Goal: Task Accomplishment & Management: Complete application form

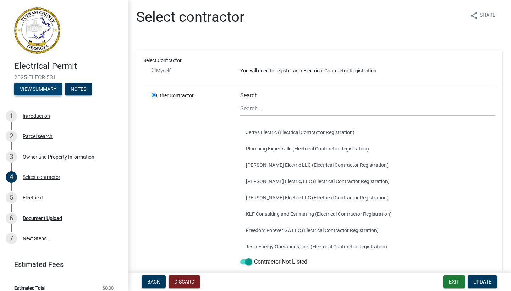
click at [40, 88] on button "View Summary" at bounding box center [38, 89] width 48 height 13
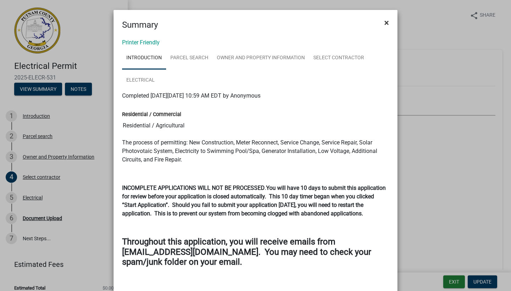
click at [387, 22] on span "×" at bounding box center [386, 23] width 5 height 10
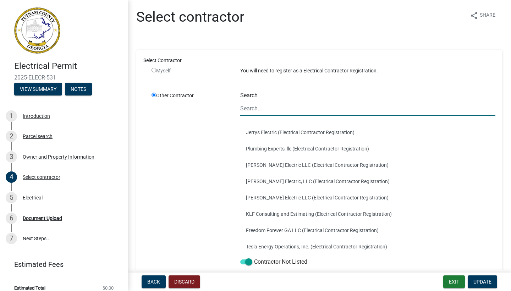
click at [253, 109] on input "Search" at bounding box center [367, 108] width 255 height 15
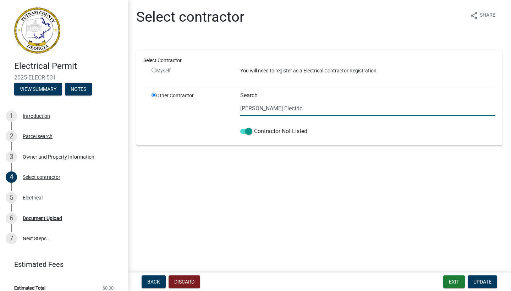
type input "[PERSON_NAME] Electric"
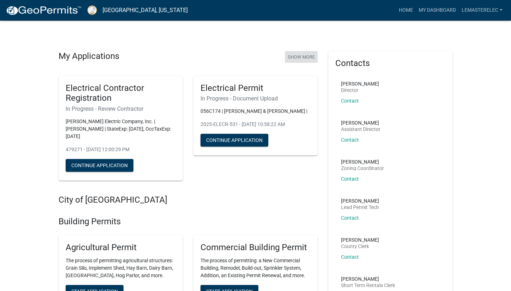
click at [299, 55] on button "Show More" at bounding box center [301, 57] width 33 height 12
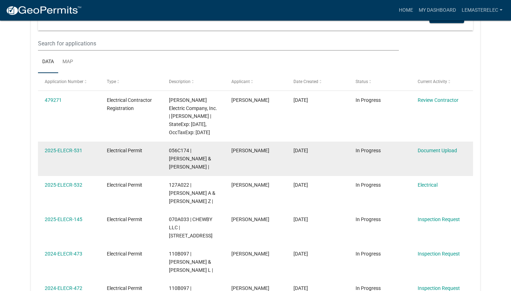
scroll to position [99, 0]
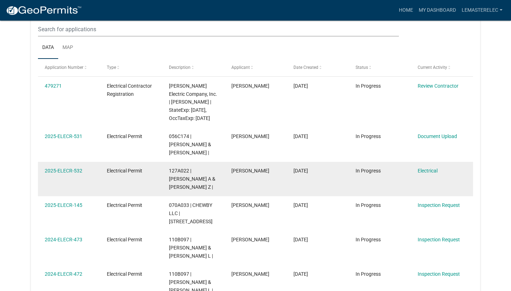
click at [359, 175] on div "In Progress" at bounding box center [379, 171] width 49 height 8
click at [71, 173] on link "2025-ELECR-532" at bounding box center [64, 171] width 38 height 6
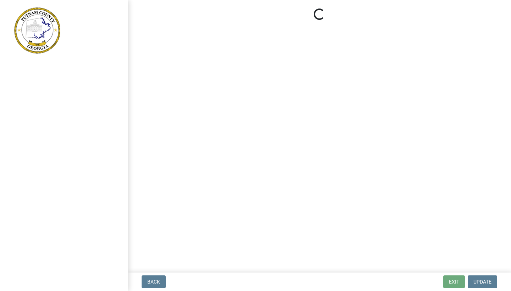
click at [71, 184] on div at bounding box center [64, 145] width 128 height 291
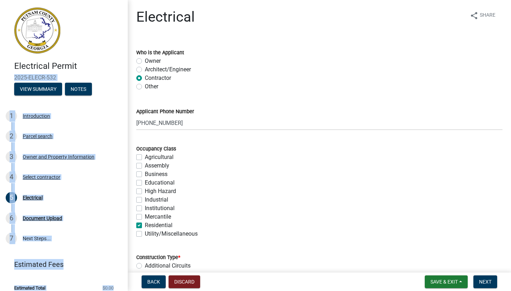
scroll to position [7, 0]
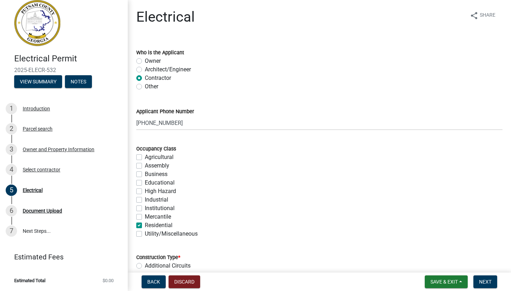
click at [360, 24] on div "Electrical share Share" at bounding box center [319, 20] width 366 height 23
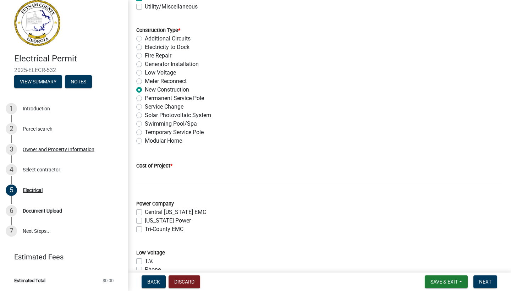
scroll to position [241, 0]
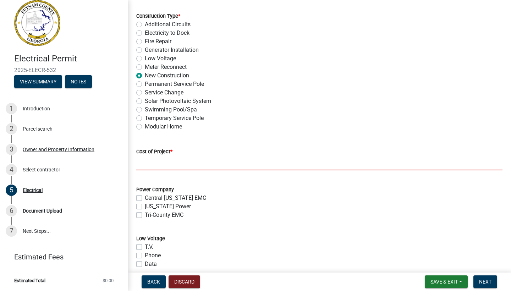
click at [141, 166] on input "text" at bounding box center [319, 163] width 366 height 15
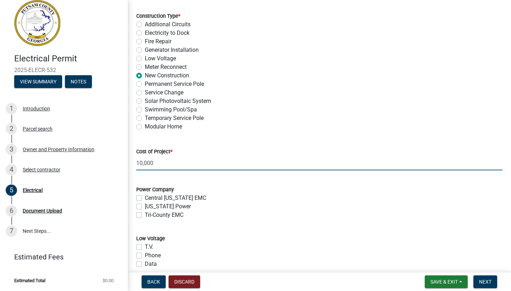
type input "10000"
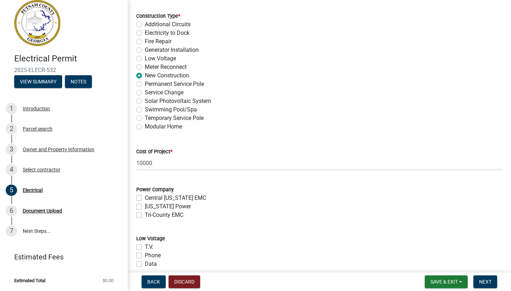
click at [348, 125] on div "Modular Home" at bounding box center [319, 126] width 366 height 9
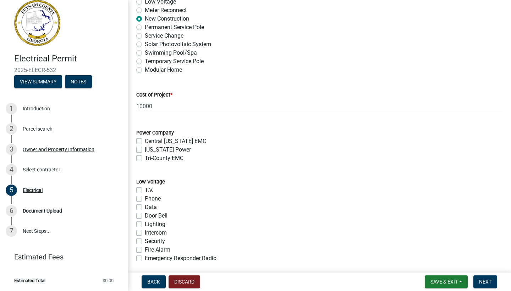
scroll to position [312, 0]
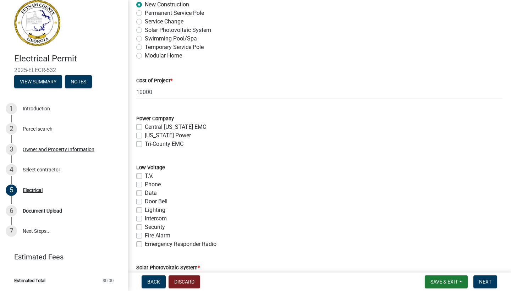
click at [145, 145] on label "Tri-County EMC" at bounding box center [164, 144] width 39 height 9
click at [145, 144] on input "Tri-County EMC" at bounding box center [147, 142] width 5 height 5
checkbox input "true"
checkbox input "false"
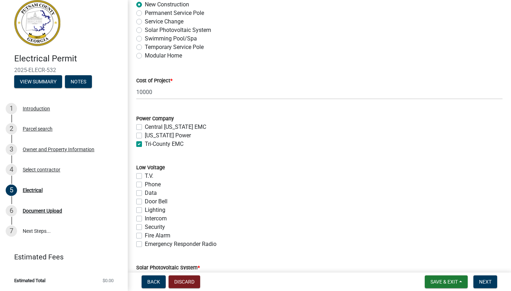
checkbox input "true"
click at [145, 174] on label "T.V." at bounding box center [149, 176] width 9 height 9
click at [145, 174] on input "T.V." at bounding box center [147, 174] width 5 height 5
checkbox input "true"
checkbox input "false"
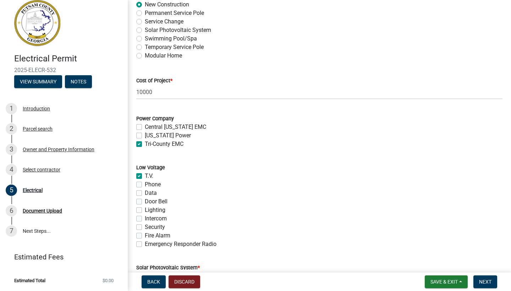
checkbox input "false"
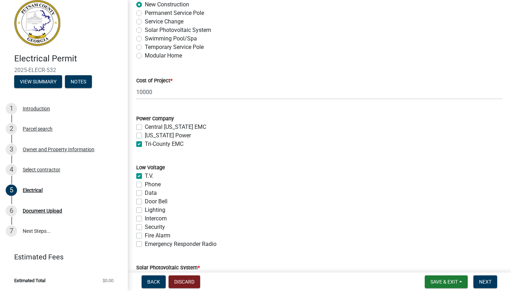
checkbox input "false"
click at [145, 183] on label "Phone" at bounding box center [153, 184] width 16 height 9
click at [145, 183] on input "Phone" at bounding box center [147, 182] width 5 height 5
checkbox input "true"
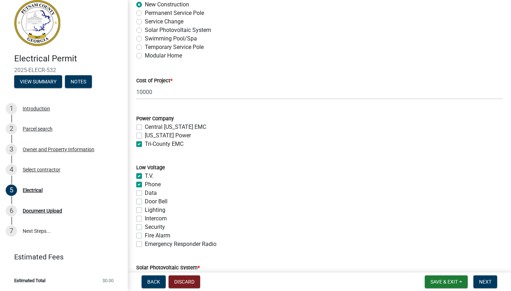
checkbox input "true"
checkbox input "false"
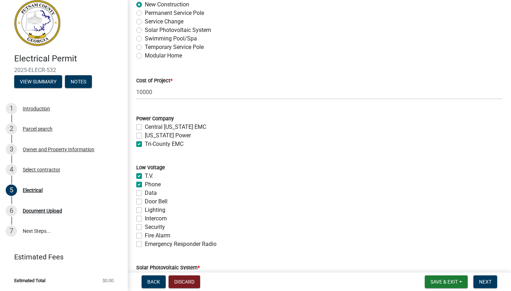
checkbox input "false"
click at [277, 173] on div "T.V." at bounding box center [319, 176] width 366 height 9
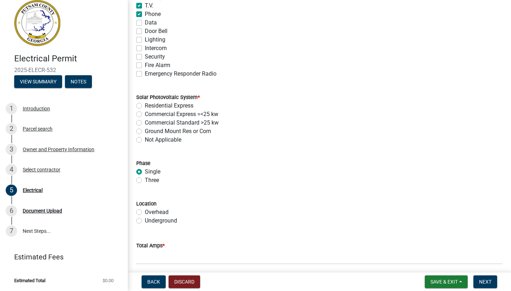
scroll to position [497, 0]
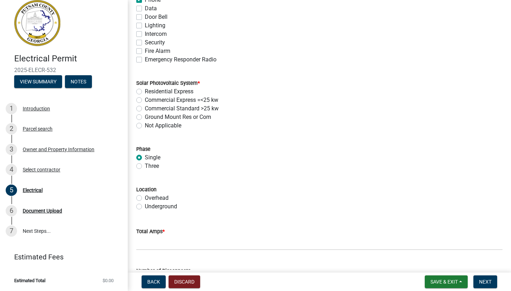
click at [145, 197] on label "Overhead" at bounding box center [157, 198] width 24 height 9
click at [145, 197] on input "Overhead" at bounding box center [147, 196] width 5 height 5
radio input "true"
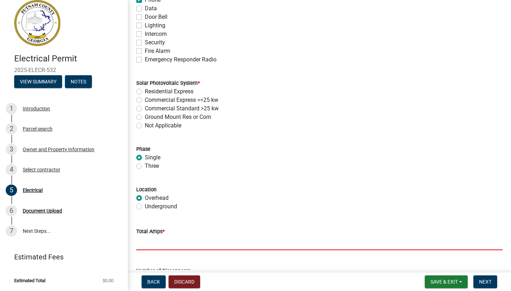
click at [158, 246] on input "text" at bounding box center [319, 243] width 366 height 15
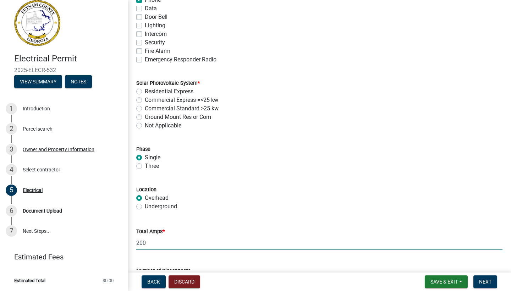
type input "200"
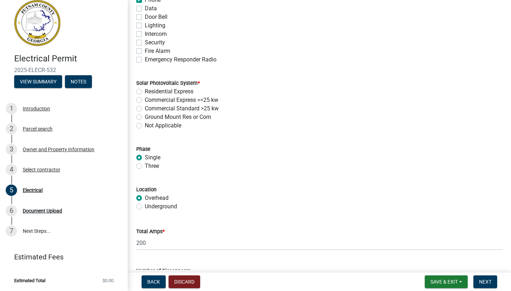
click at [342, 163] on div "Three" at bounding box center [319, 166] width 366 height 9
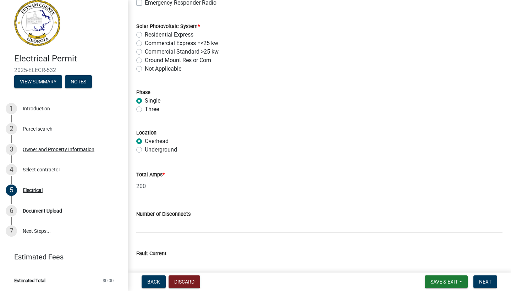
scroll to position [568, 0]
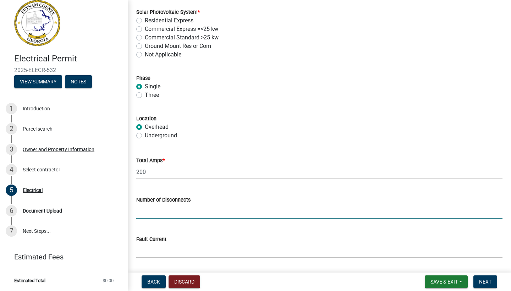
click at [163, 215] on input "text" at bounding box center [319, 211] width 366 height 15
type input "1"
click at [316, 120] on div "Location" at bounding box center [319, 118] width 366 height 9
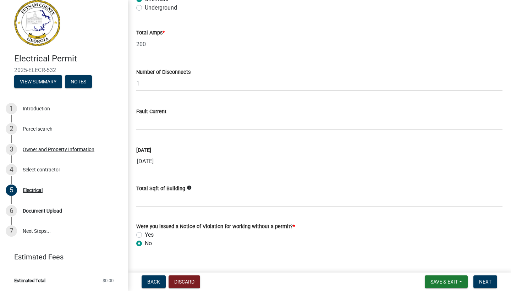
scroll to position [701, 0]
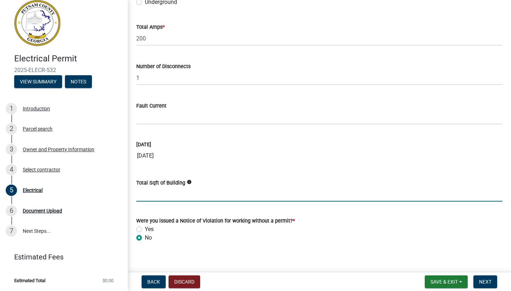
click at [160, 195] on input "text" at bounding box center [319, 194] width 366 height 15
type input "924"
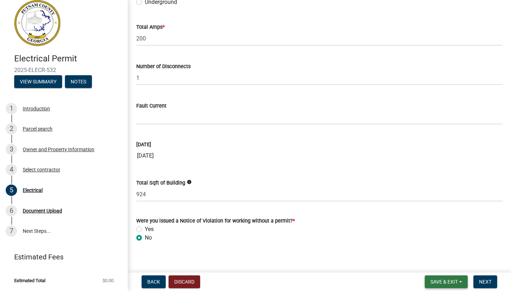
click at [443, 282] on span "Save & Exit" at bounding box center [443, 282] width 27 height 6
click at [440, 264] on button "Save & Exit" at bounding box center [439, 263] width 57 height 17
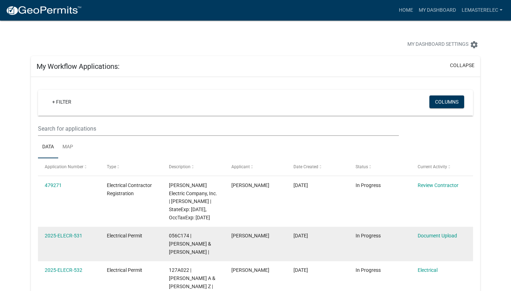
click at [440, 261] on datatable-body-cell "Document Upload" at bounding box center [442, 244] width 62 height 34
click at [438, 261] on datatable-body-cell "Document Upload" at bounding box center [442, 244] width 62 height 34
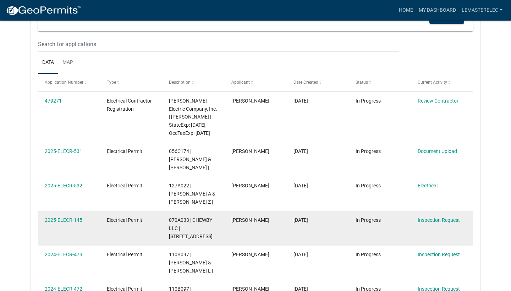
scroll to position [251, 0]
